Goal: Task Accomplishment & Management: Manage account settings

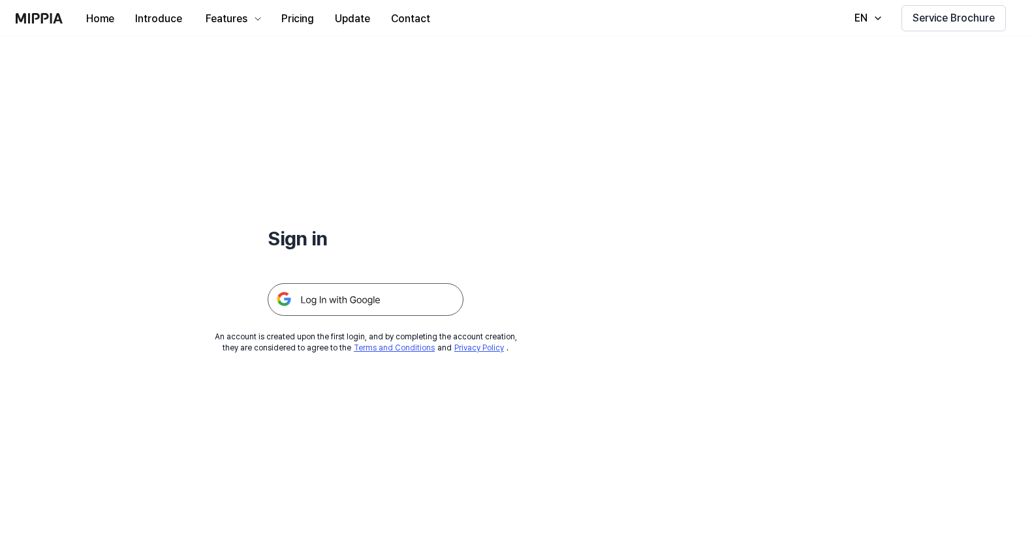
click at [344, 302] on img at bounding box center [366, 299] width 196 height 33
